Goal: Check status: Check status

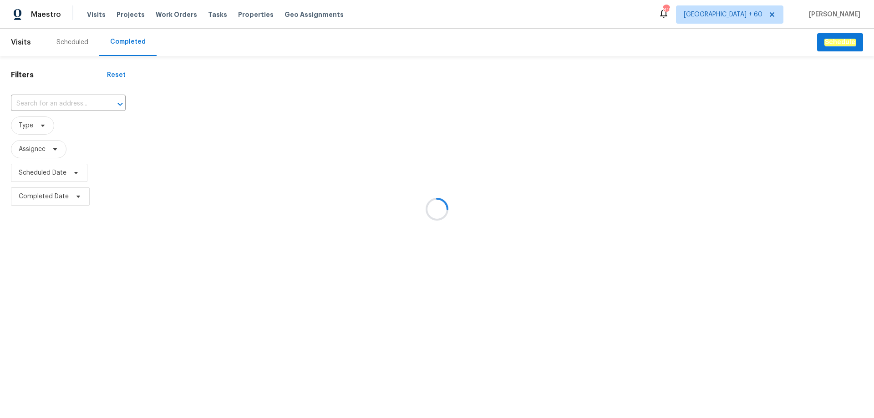
click at [56, 108] on div at bounding box center [437, 209] width 874 height 418
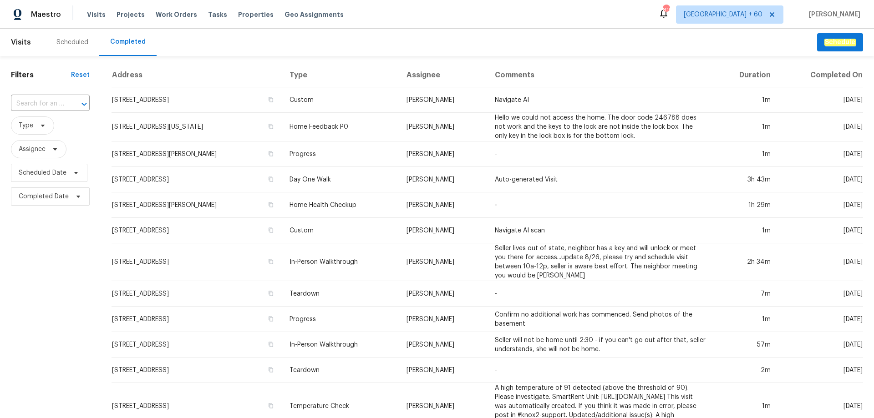
click at [53, 102] on input "text" at bounding box center [37, 104] width 53 height 14
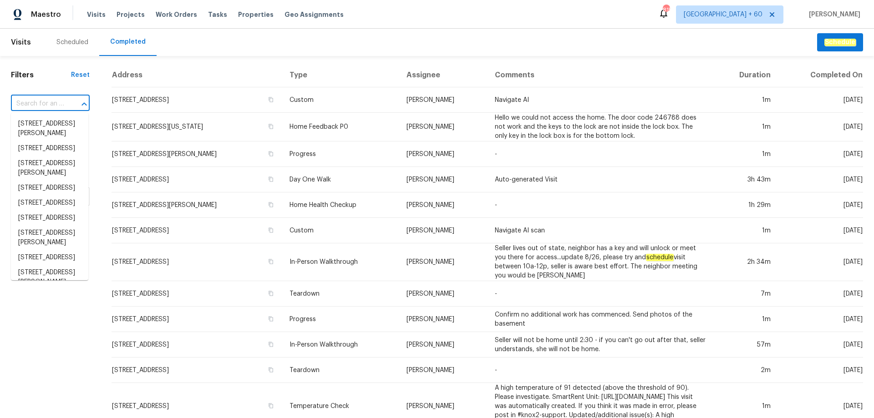
paste input "[STREET_ADDRESS][PERSON_NAME]"
type input "[STREET_ADDRESS][PERSON_NAME]"
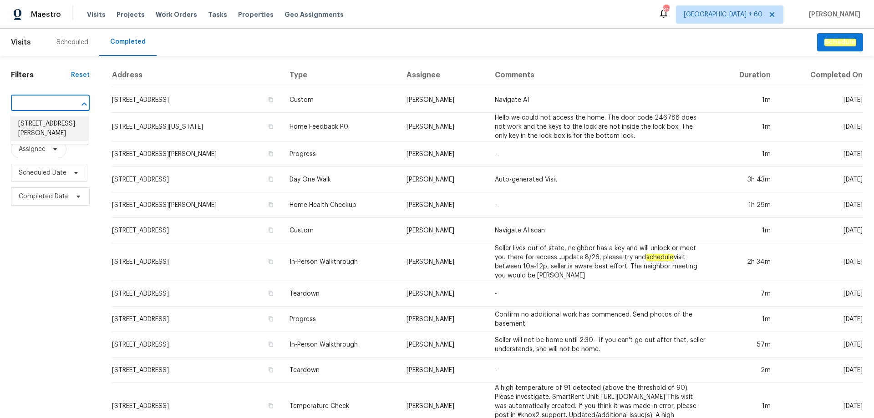
click at [47, 128] on li "[STREET_ADDRESS][PERSON_NAME]" at bounding box center [49, 128] width 77 height 25
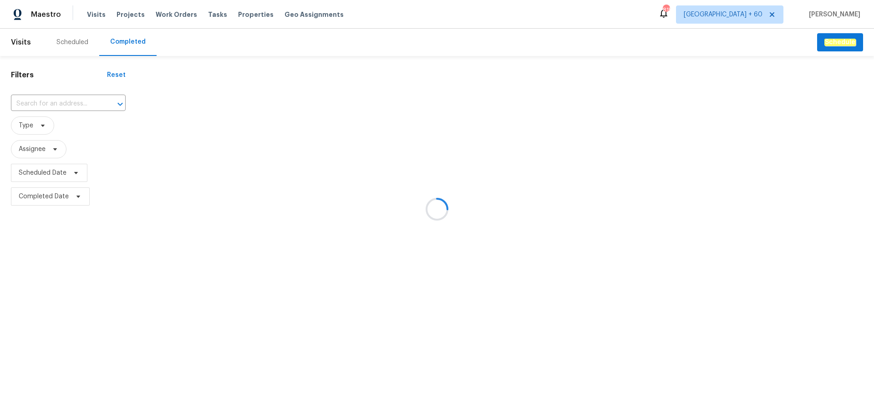
type input "[STREET_ADDRESS][PERSON_NAME]"
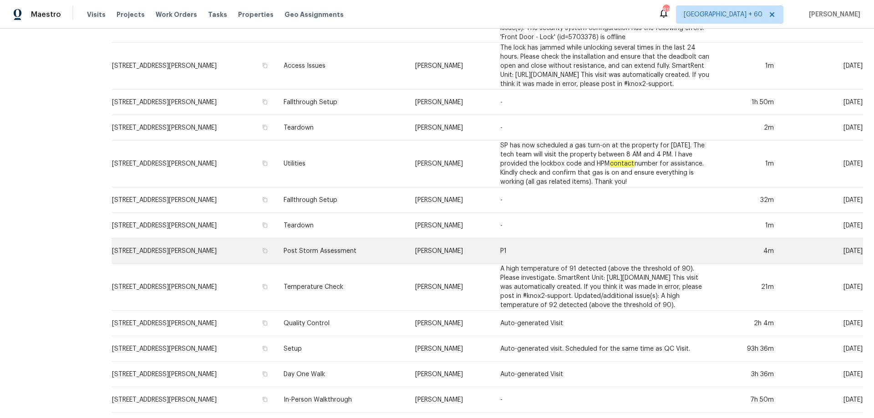
scroll to position [237, 0]
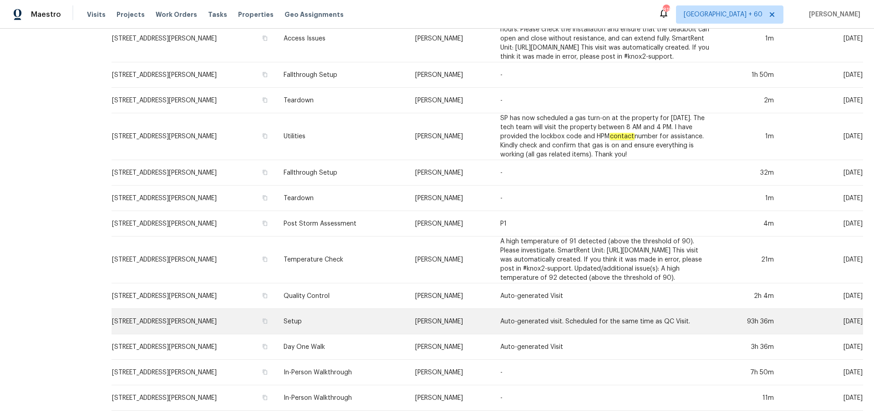
click at [190, 309] on td "[STREET_ADDRESS][PERSON_NAME]" at bounding box center [193, 321] width 165 height 25
